Goal: Task Accomplishment & Management: Manage account settings

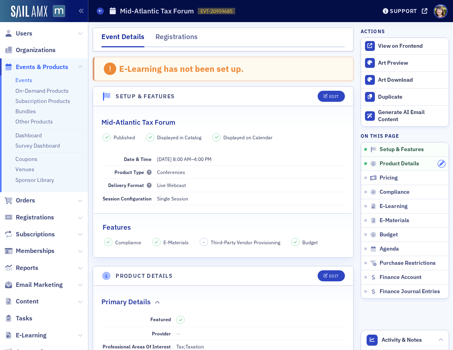
click at [438, 162] on div at bounding box center [441, 163] width 7 height 7
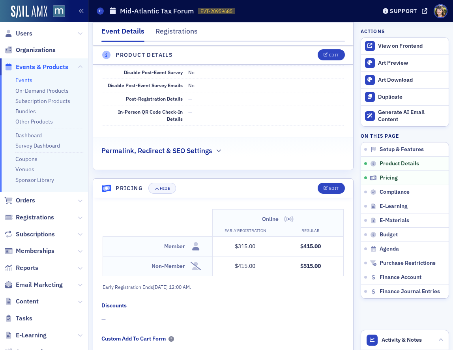
scroll to position [671, 0]
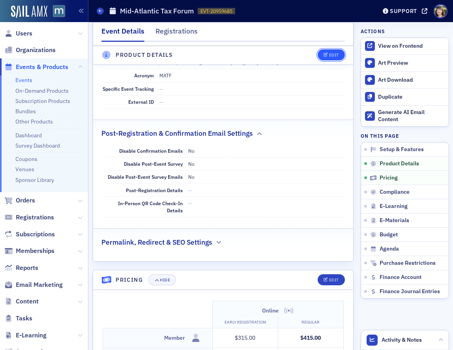
click at [335, 56] on div "Edit" at bounding box center [334, 55] width 10 height 4
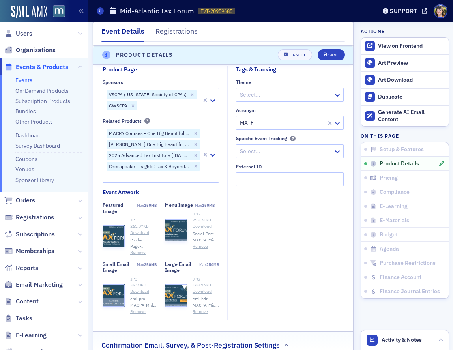
scroll to position [845, 0]
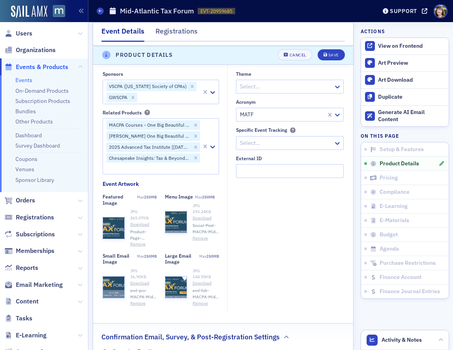
click at [134, 245] on button "Remove" at bounding box center [137, 244] width 15 height 6
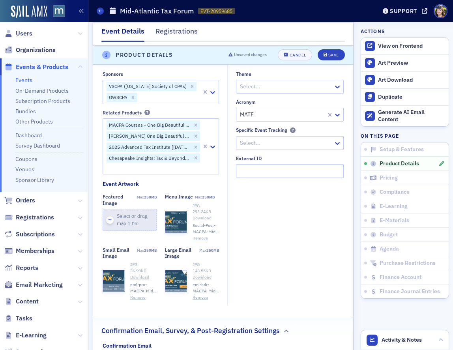
click at [109, 219] on icon "button" at bounding box center [110, 219] width 7 height 7
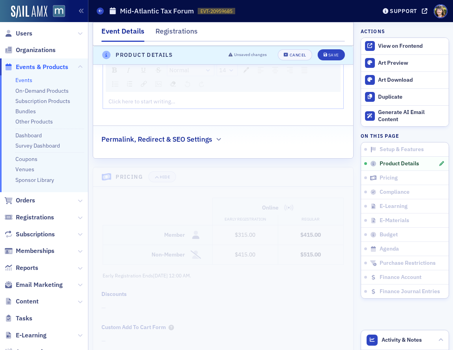
scroll to position [1271, 0]
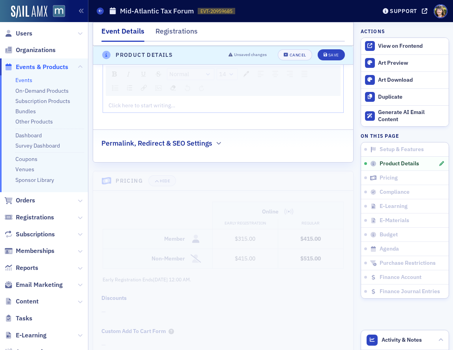
click at [217, 146] on div "Permalink, Redirect & SEO Settings" at bounding box center [223, 139] width 244 height 19
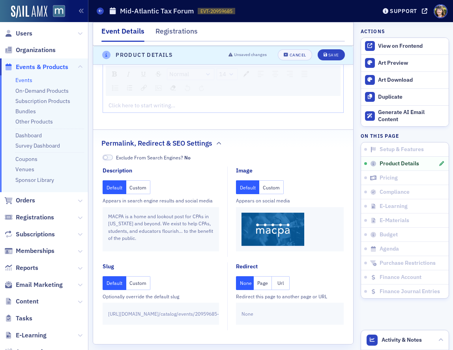
click at [276, 182] on button "Custom" at bounding box center [271, 187] width 24 height 14
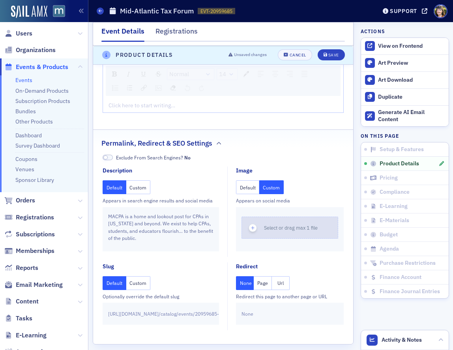
click at [252, 228] on icon "button" at bounding box center [252, 228] width 7 height 7
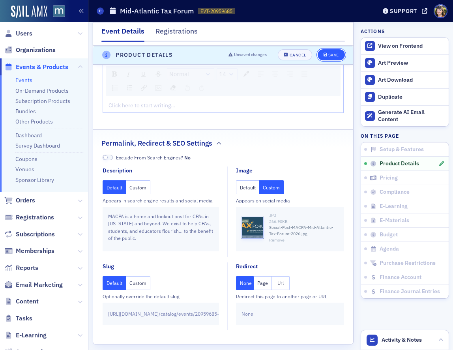
click at [328, 53] on div "Save" at bounding box center [333, 55] width 11 height 4
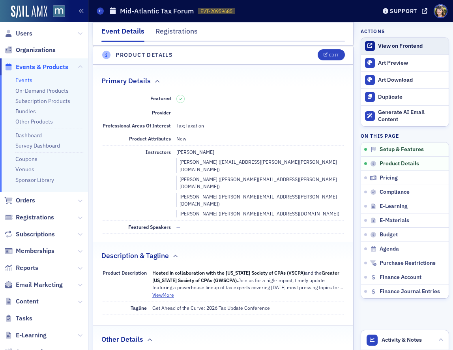
scroll to position [220, 0]
click at [391, 46] on div "View on Frontend" at bounding box center [411, 46] width 66 height 7
